Goal: Task Accomplishment & Management: Use online tool/utility

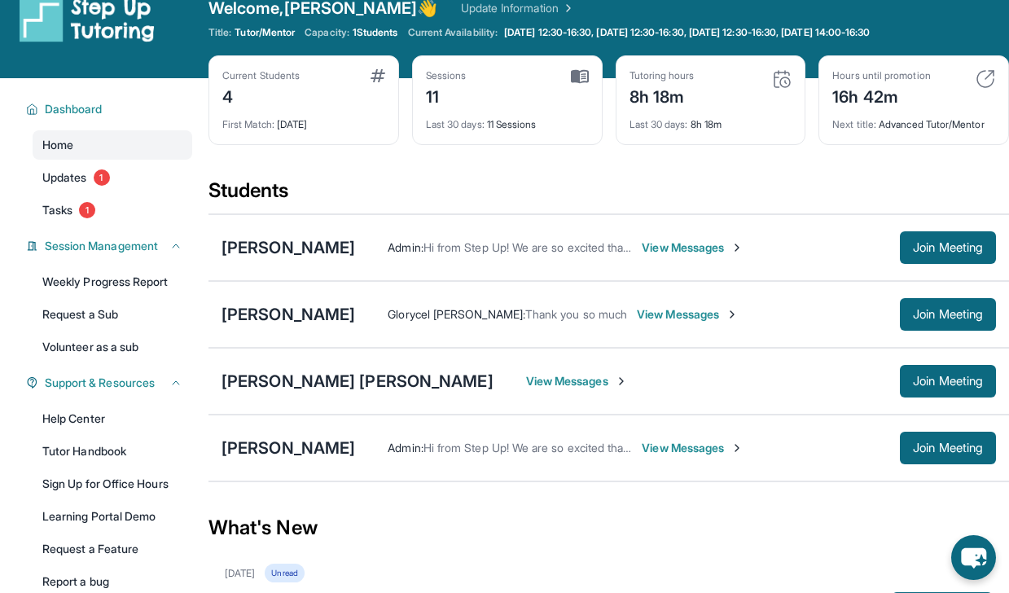
scroll to position [25, 0]
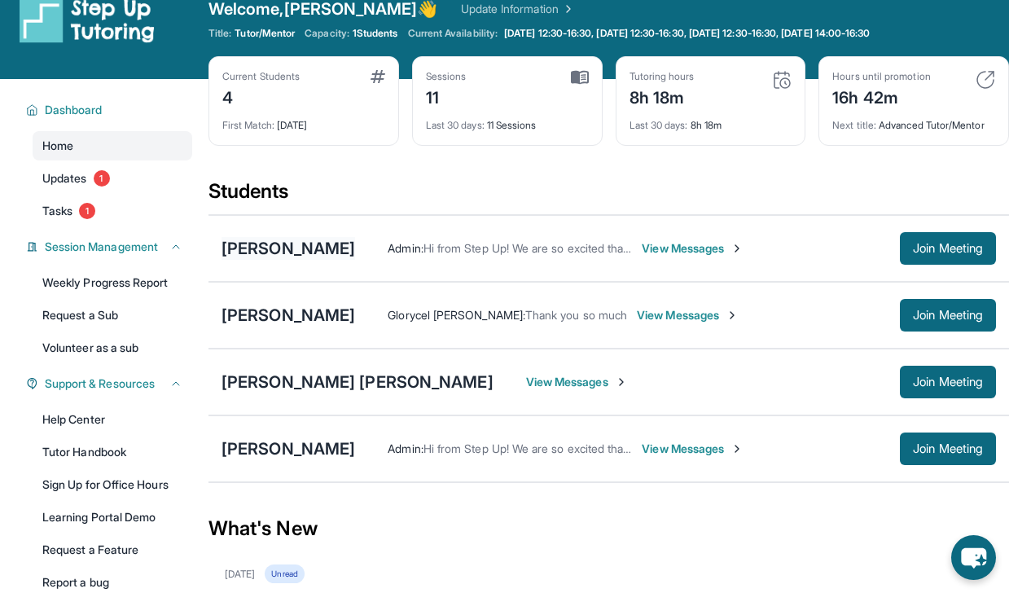
click at [268, 251] on div "[PERSON_NAME]" at bounding box center [287, 248] width 133 height 23
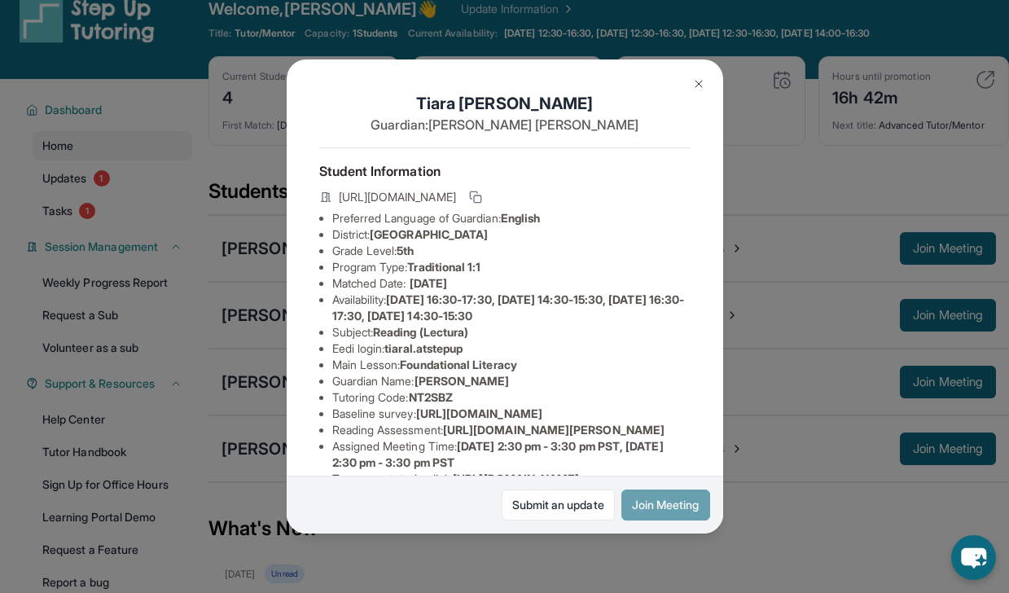
click at [650, 494] on button "Join Meeting" at bounding box center [665, 504] width 89 height 31
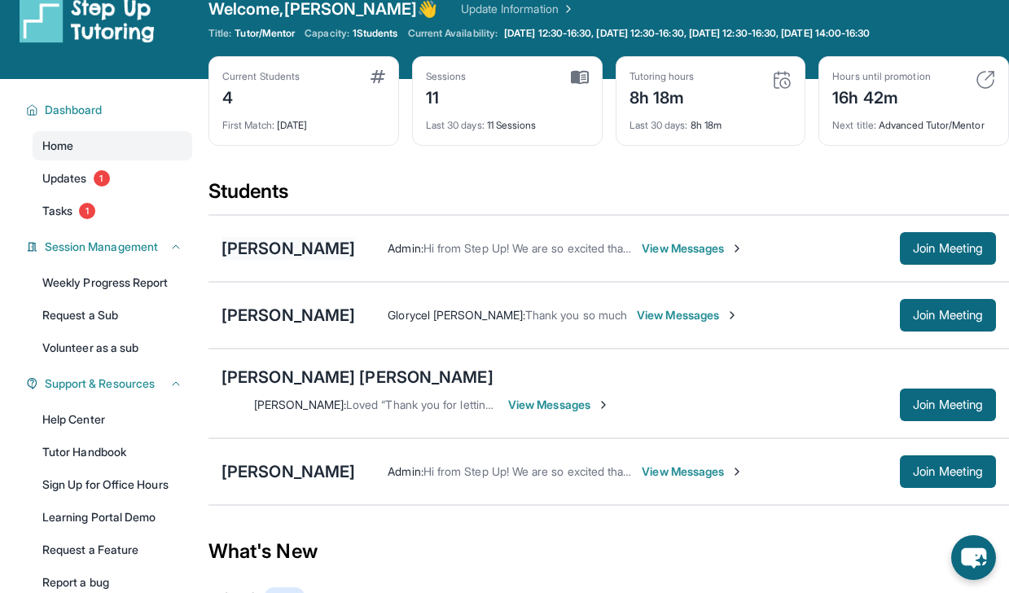
click at [265, 247] on div "[PERSON_NAME]" at bounding box center [287, 248] width 133 height 23
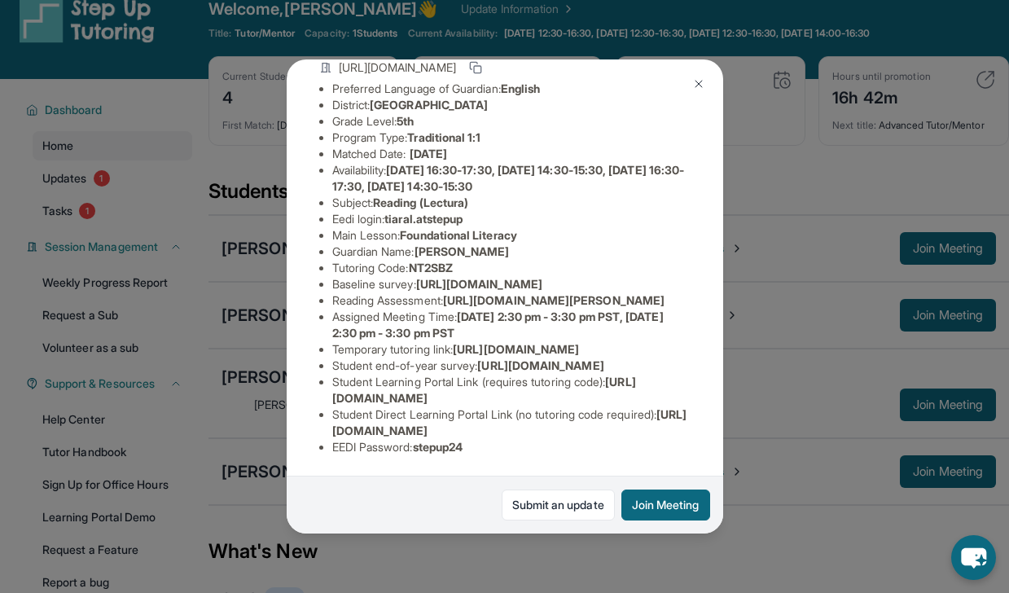
scroll to position [190, 6]
drag, startPoint x: 444, startPoint y: 288, endPoint x: 672, endPoint y: 317, distance: 229.8
click at [672, 309] on li "Reading Assessment : [URL][DOMAIN_NAME][PERSON_NAME]" at bounding box center [511, 300] width 358 height 16
copy span "[URL][DOMAIN_NAME][PERSON_NAME]"
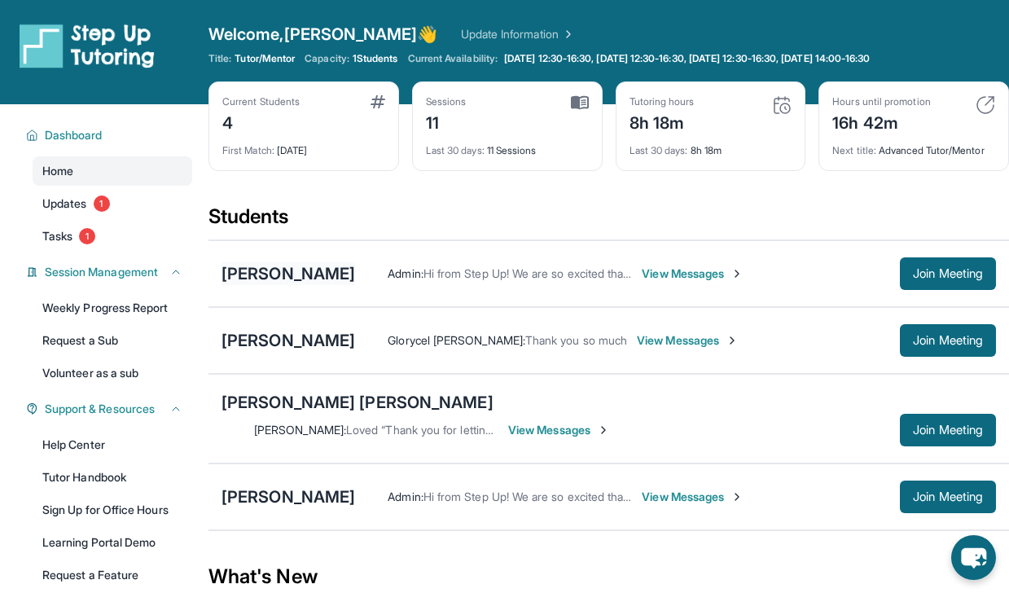
click at [277, 280] on div "[PERSON_NAME]" at bounding box center [287, 273] width 133 height 23
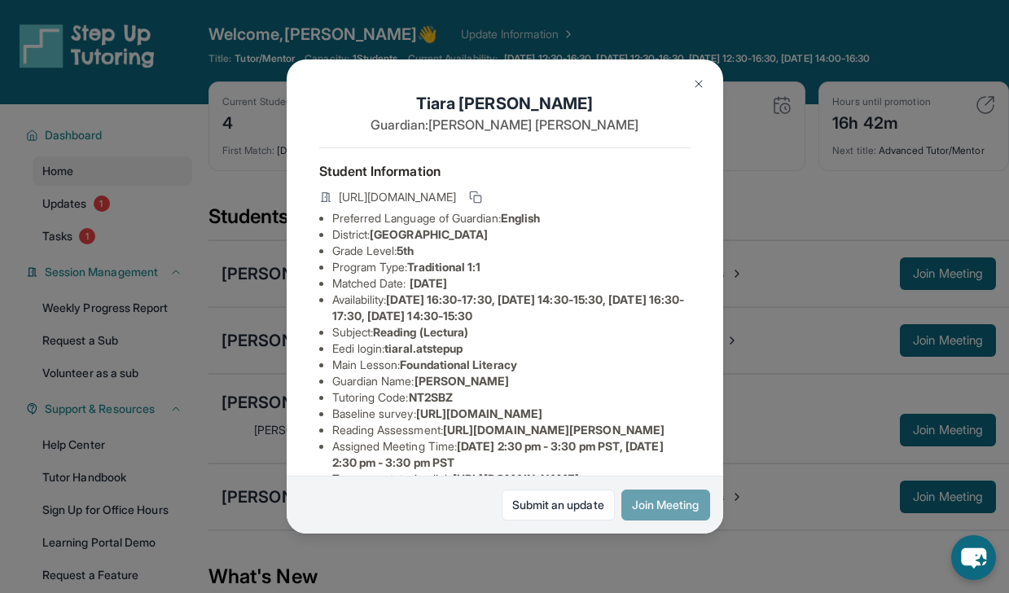
click at [665, 501] on button "Join Meeting" at bounding box center [665, 504] width 89 height 31
